Goal: Task Accomplishment & Management: Manage account settings

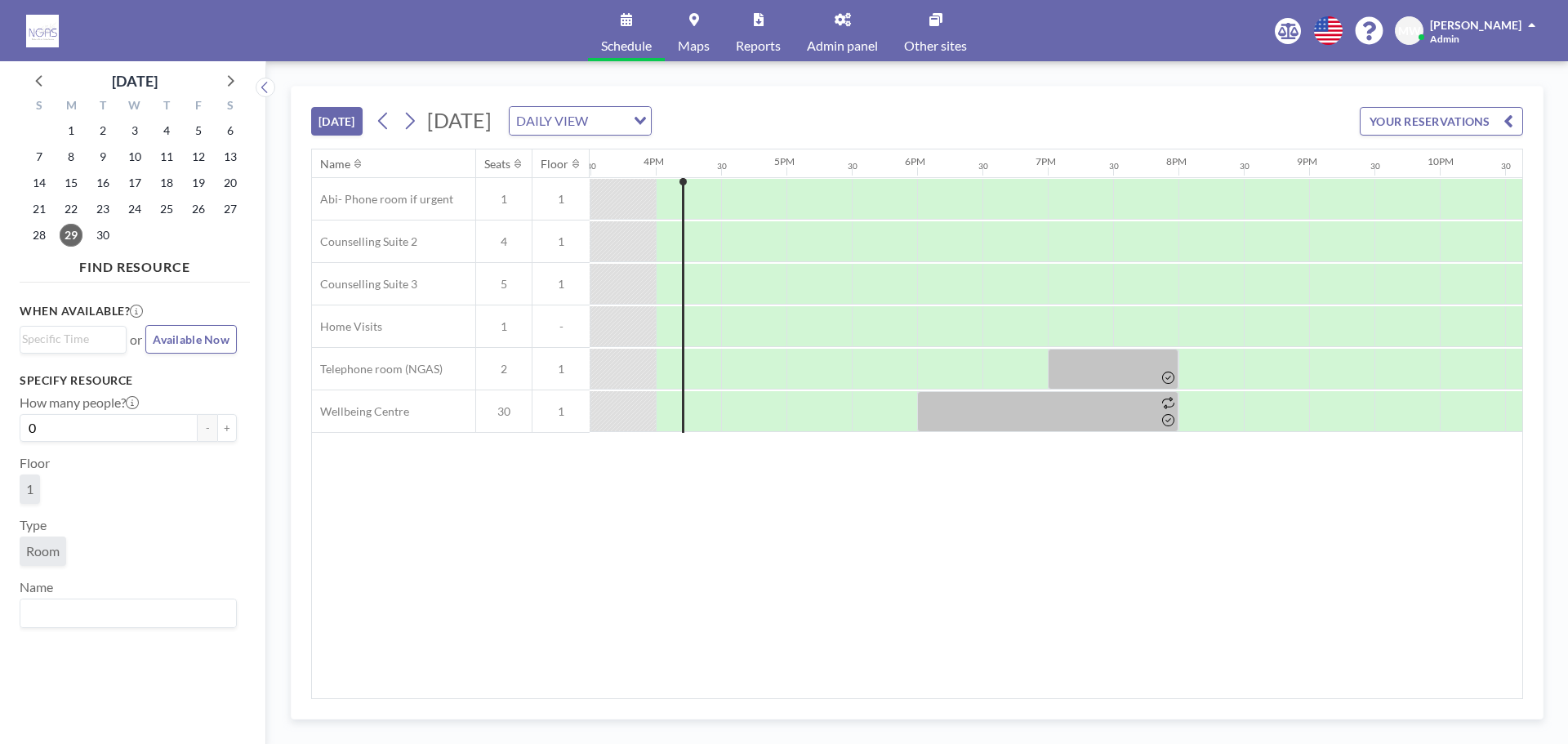
scroll to position [0, 2025]
click at [629, 33] on link "Schedule" at bounding box center [626, 30] width 77 height 61
click at [1337, 18] on icon at bounding box center [1328, 31] width 28 height 28
click at [1320, 66] on li "English" at bounding box center [1337, 67] width 84 height 21
click at [691, 618] on div "Name Seats Floor 12AM 30 1AM 30 2AM 30 3AM 30 4AM 30 5AM 30 6AM 30 7AM 30 8AM 3…" at bounding box center [917, 423] width 1210 height 548
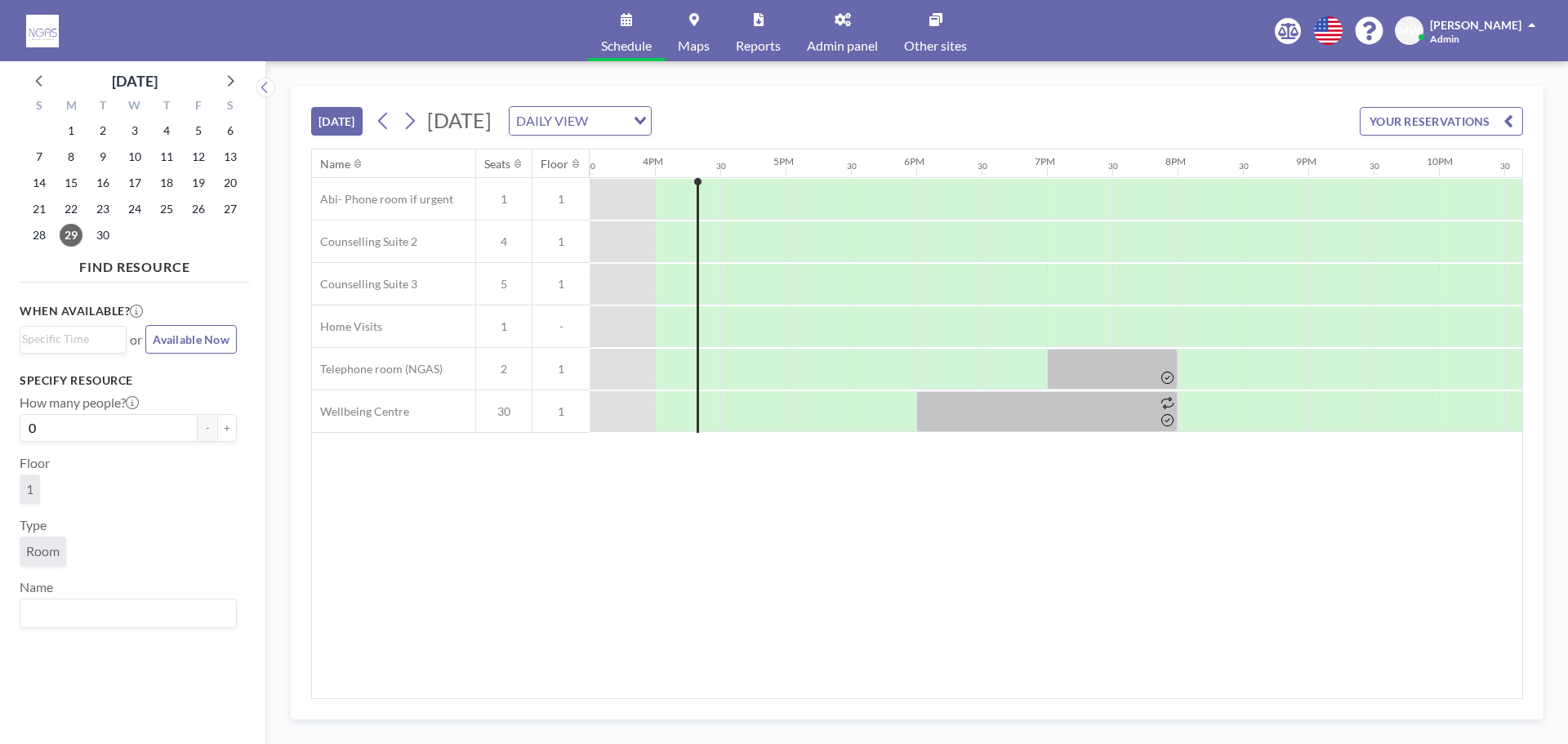
click at [1474, 33] on div "Matt Wainwright Admin" at bounding box center [1483, 31] width 105 height 28
click at [831, 28] on link "Admin panel" at bounding box center [842, 30] width 97 height 61
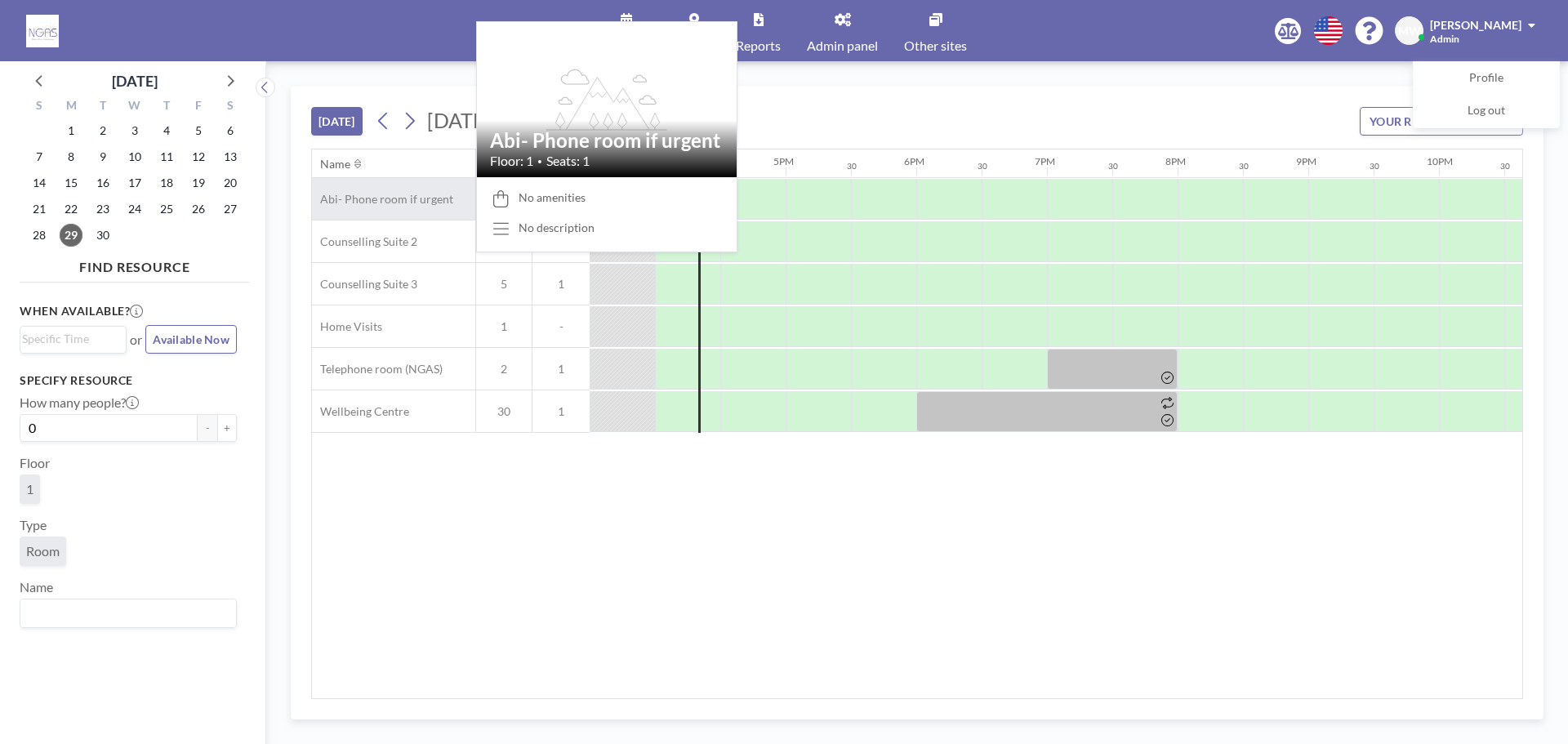
click at [353, 203] on span "Abi- Phone room if urgent" at bounding box center [383, 199] width 141 height 15
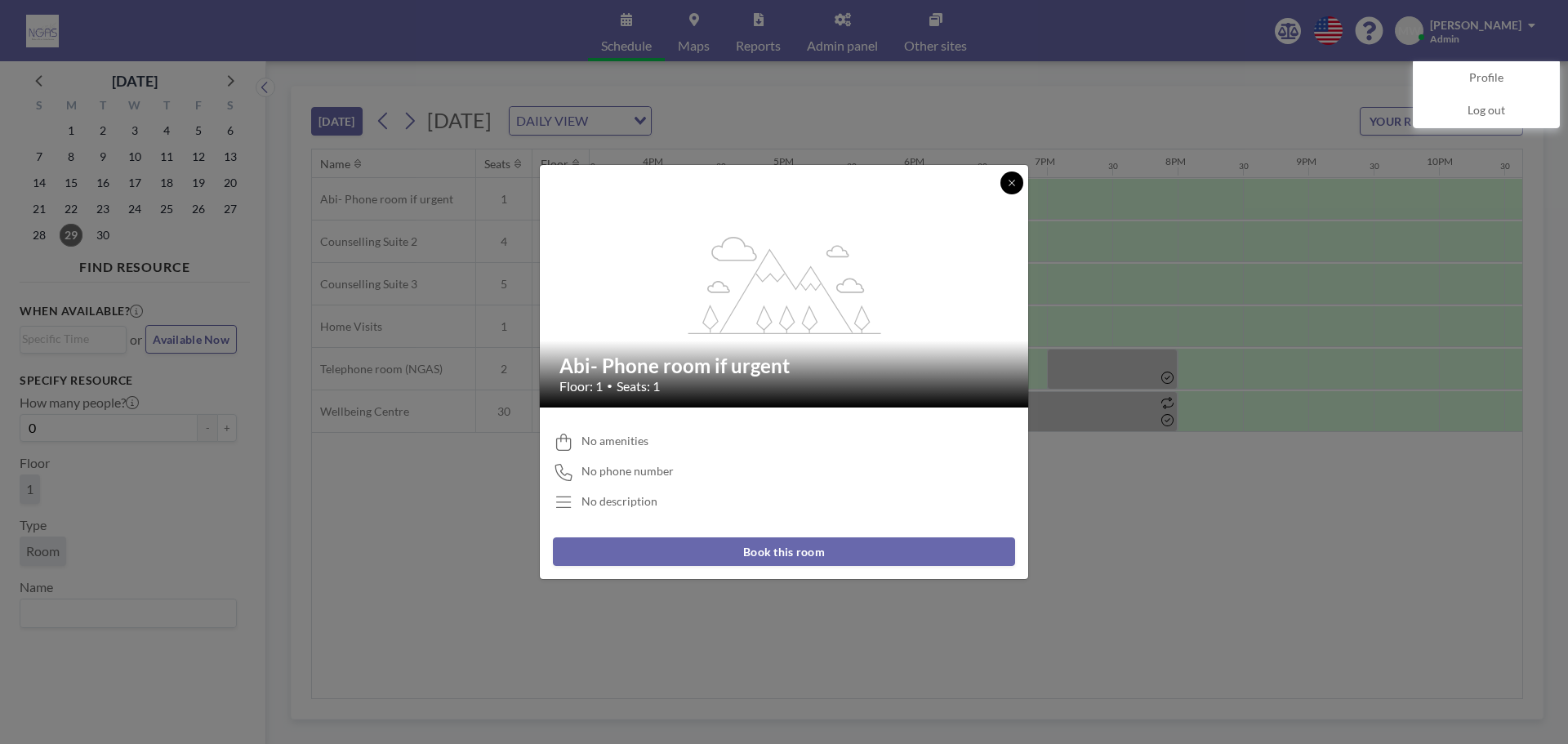
click at [1005, 182] on button at bounding box center [1011, 182] width 23 height 23
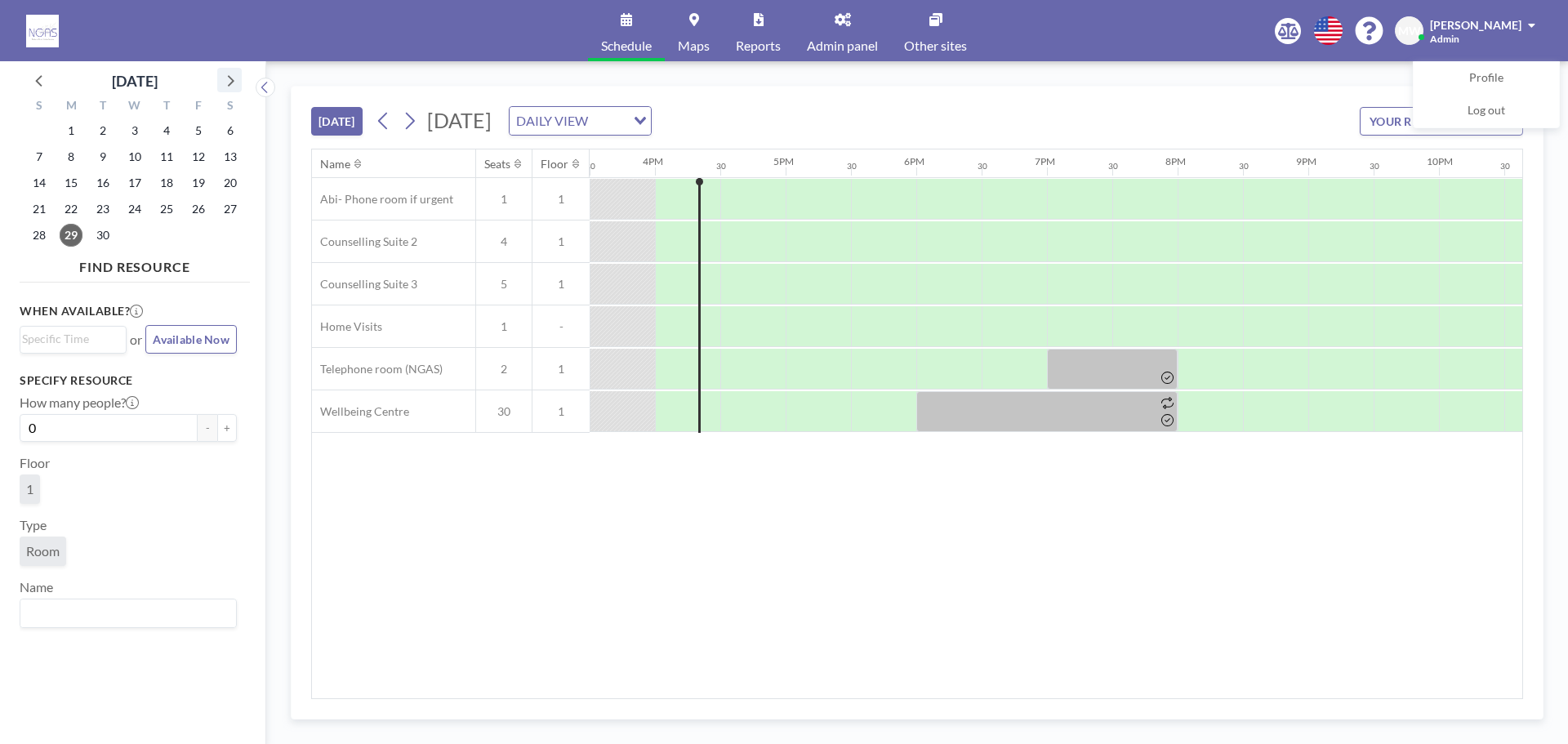
click at [217, 74] on div at bounding box center [229, 80] width 24 height 24
click at [133, 128] on span "1" at bounding box center [134, 130] width 23 height 23
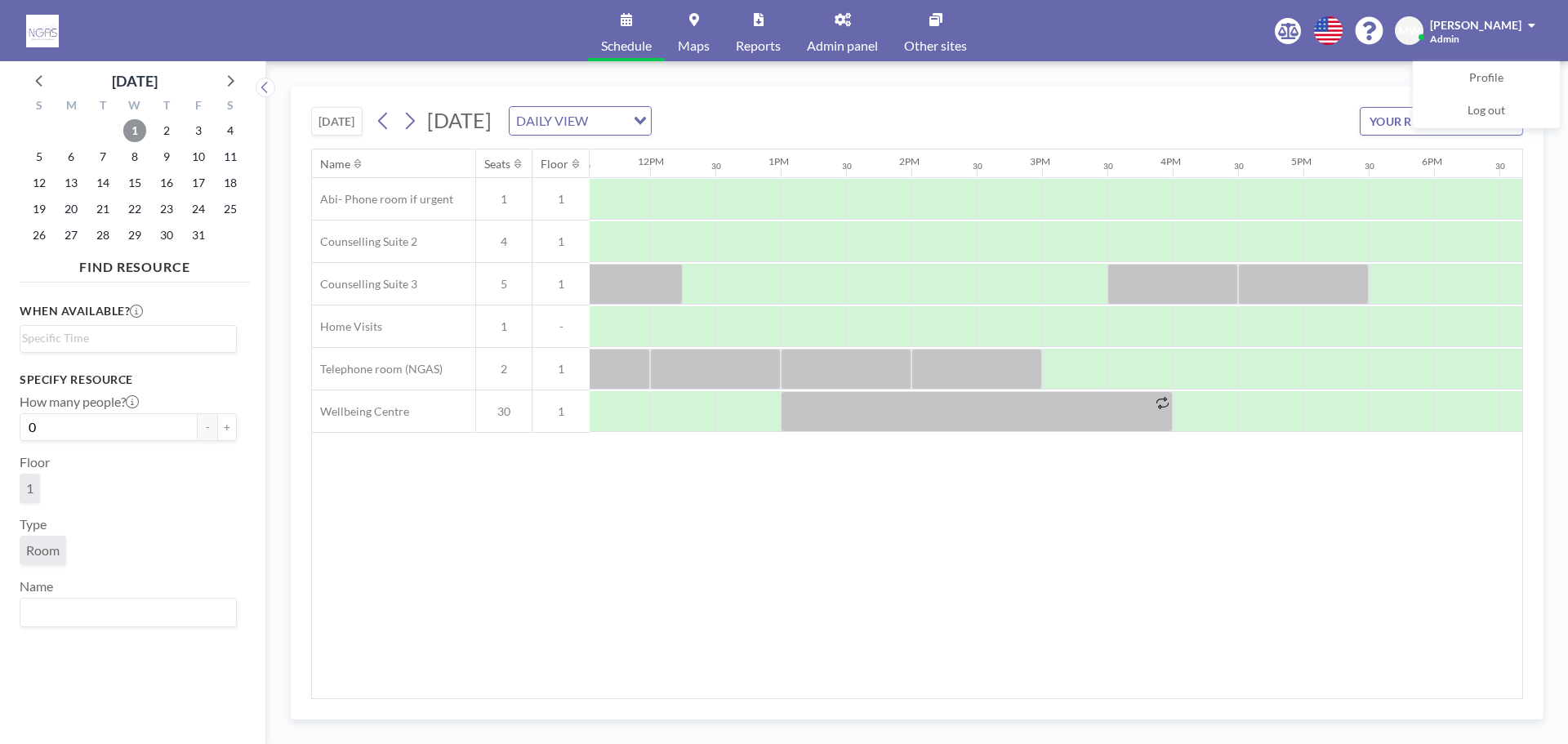
scroll to position [0, 1509]
click at [1290, 281] on div at bounding box center [1302, 284] width 131 height 41
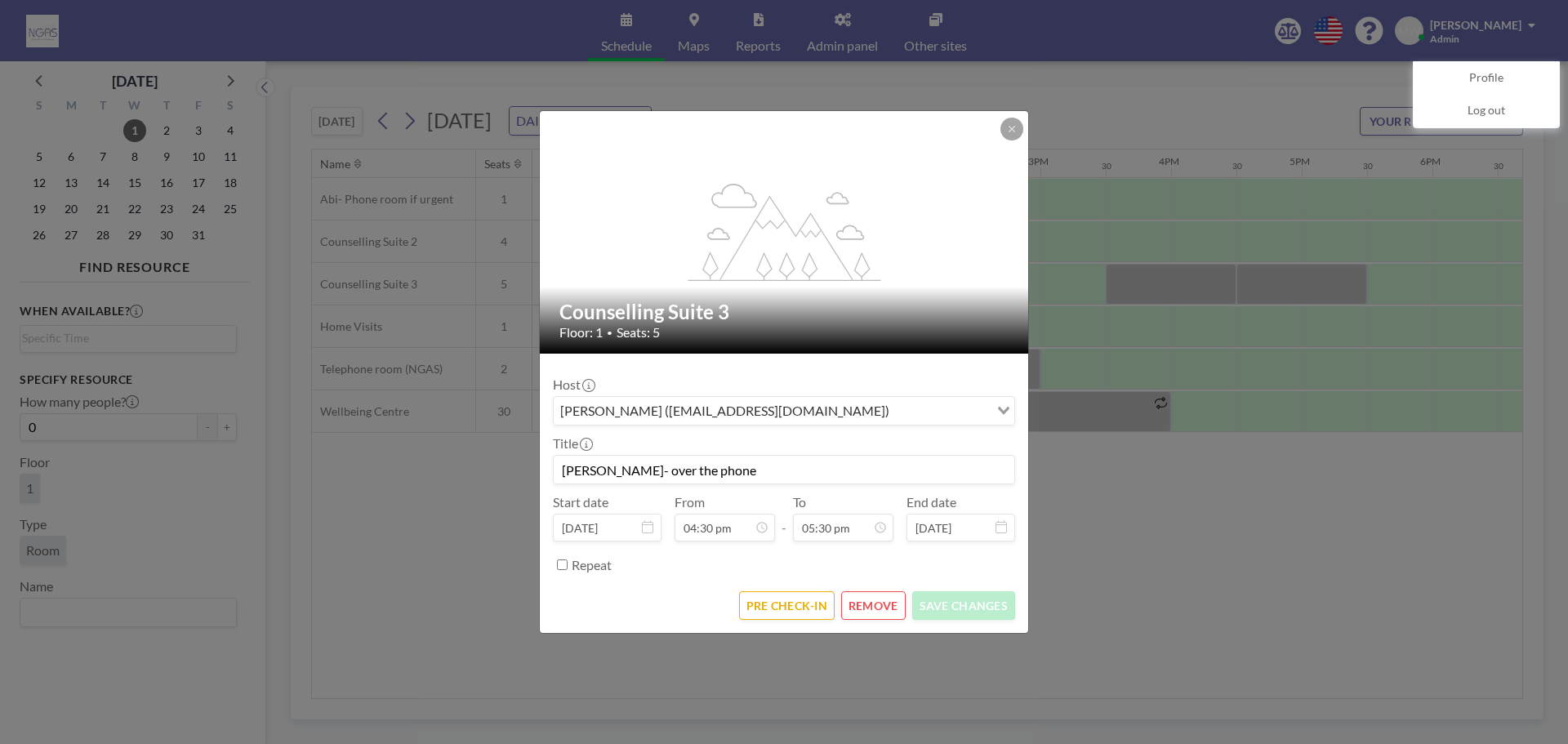
click at [882, 614] on button "REMOVE" at bounding box center [873, 605] width 64 height 28
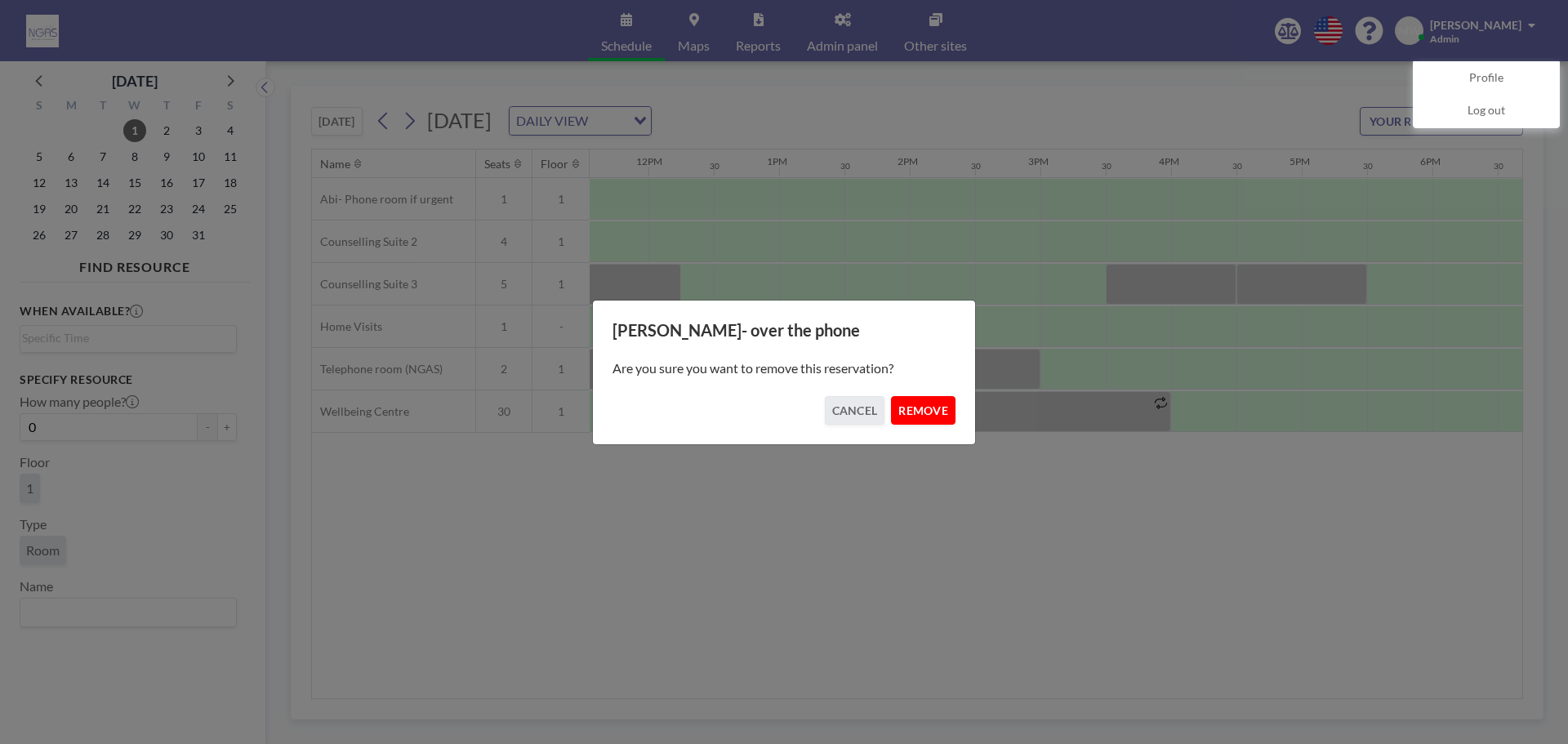
click at [902, 406] on button "REMOVE" at bounding box center [923, 410] width 64 height 28
